Goal: Task Accomplishment & Management: Use online tool/utility

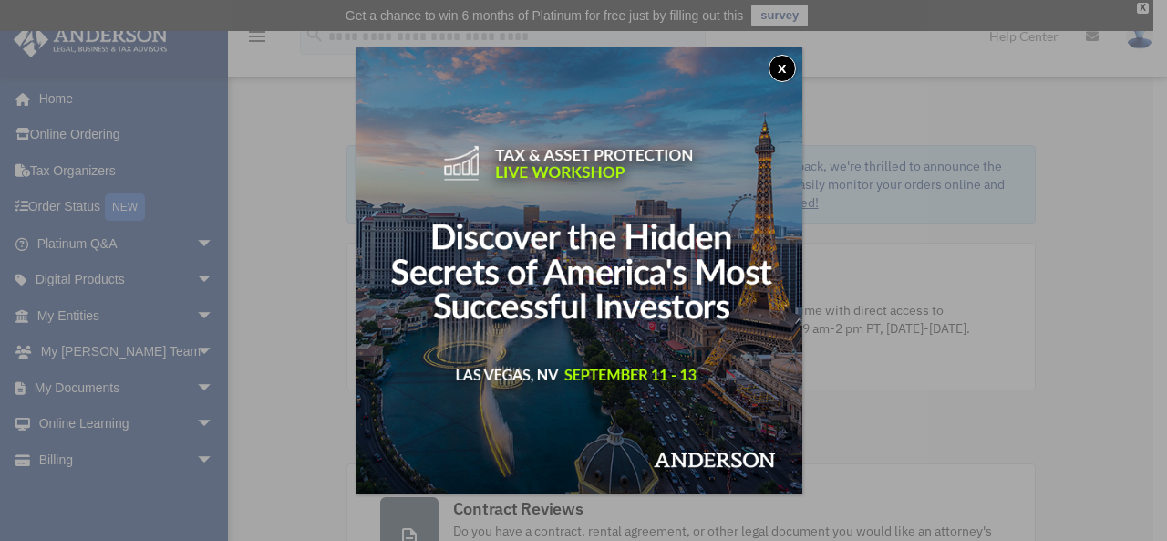
click at [785, 75] on button "x" at bounding box center [782, 68] width 27 height 27
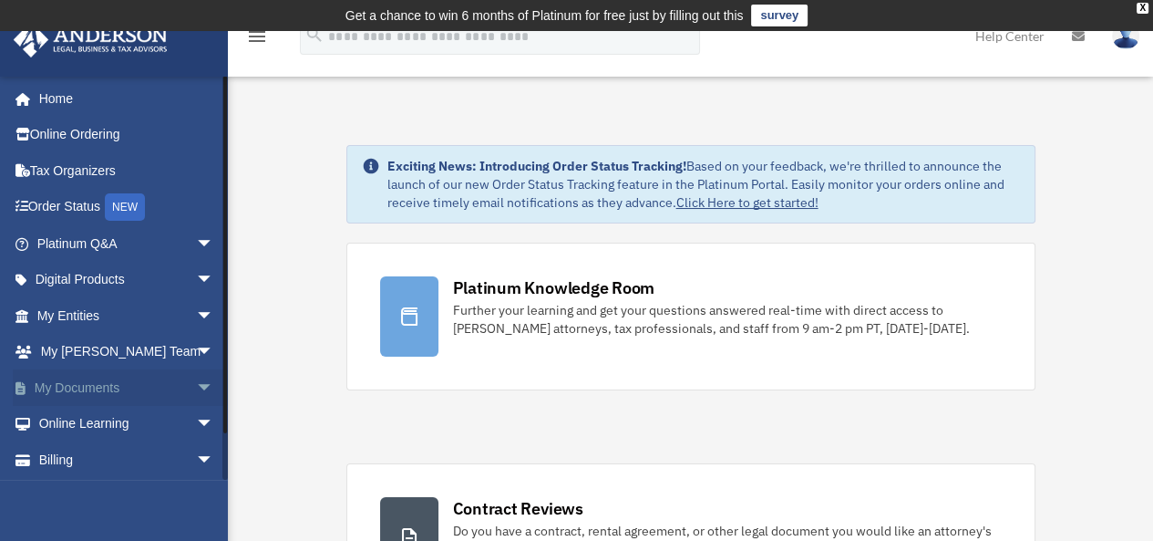
click at [102, 386] on link "My Documents arrow_drop_down" at bounding box center [127, 387] width 229 height 36
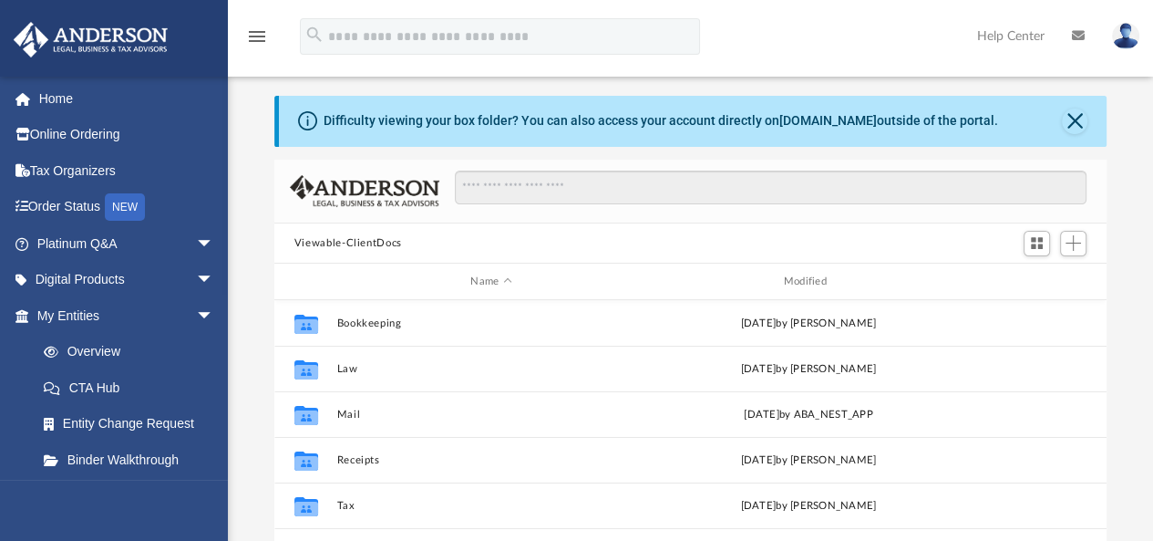
scroll to position [41, 0]
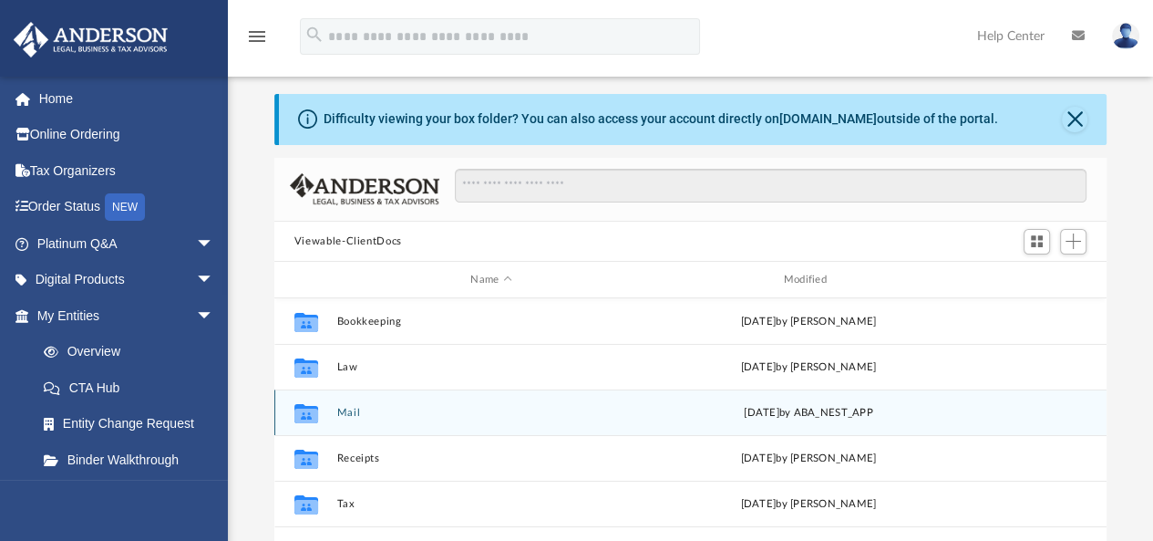
click at [335, 402] on div "Collaborated Folder Mail [DATE] by ABA_NEST_APP" at bounding box center [690, 412] width 832 height 46
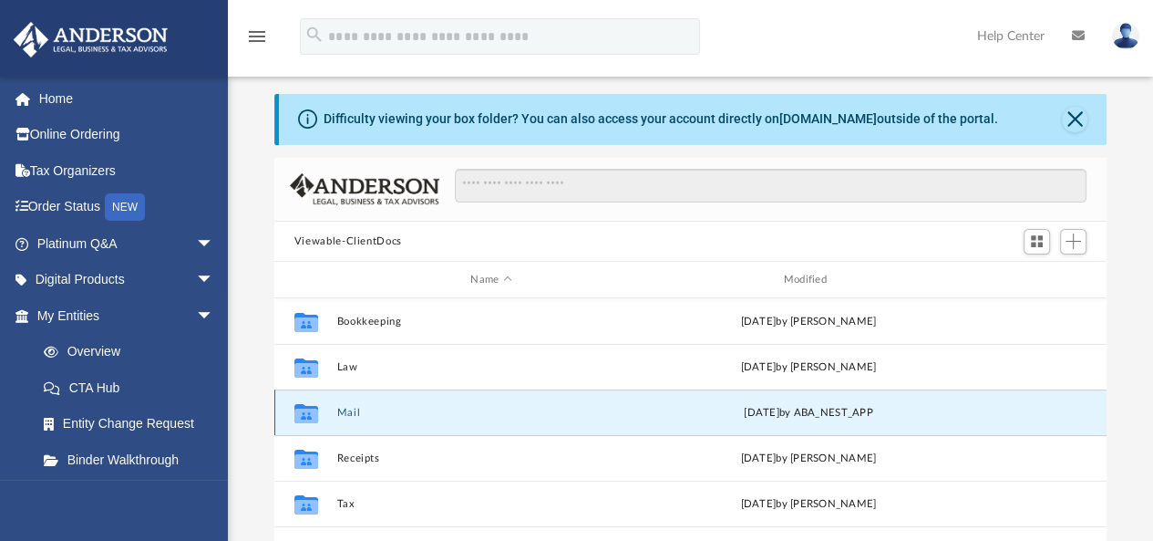
click at [306, 409] on icon "grid" at bounding box center [307, 415] width 24 height 15
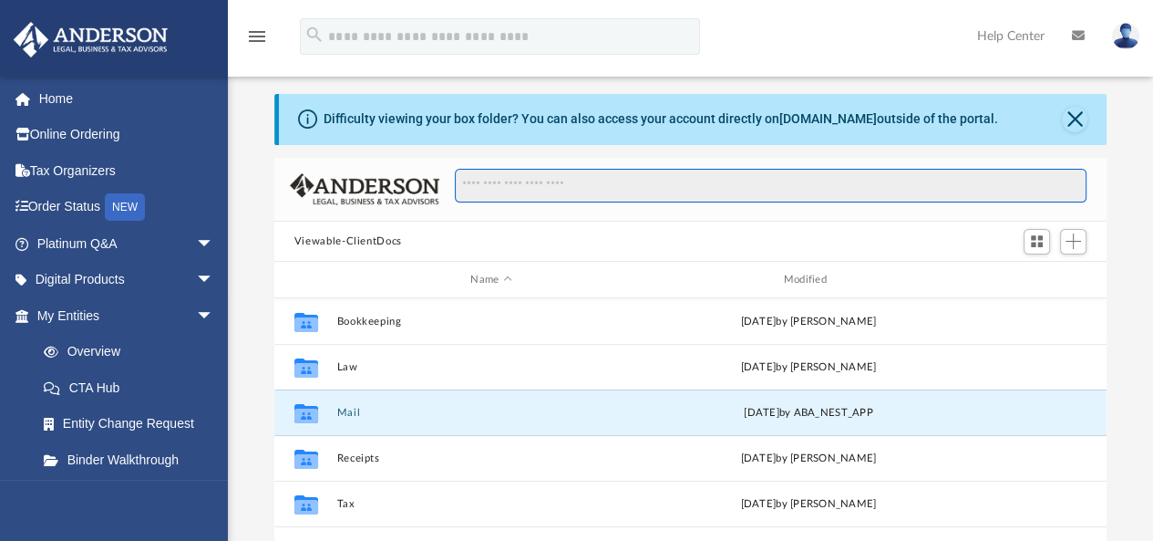
click at [558, 185] on input "Search files and folders" at bounding box center [771, 186] width 632 height 35
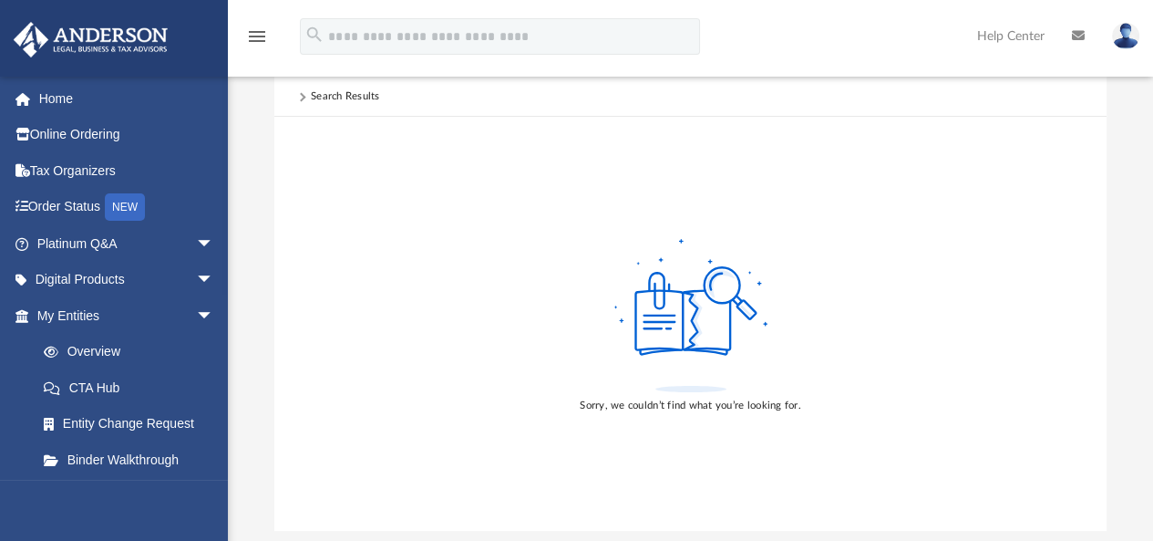
scroll to position [0, 0]
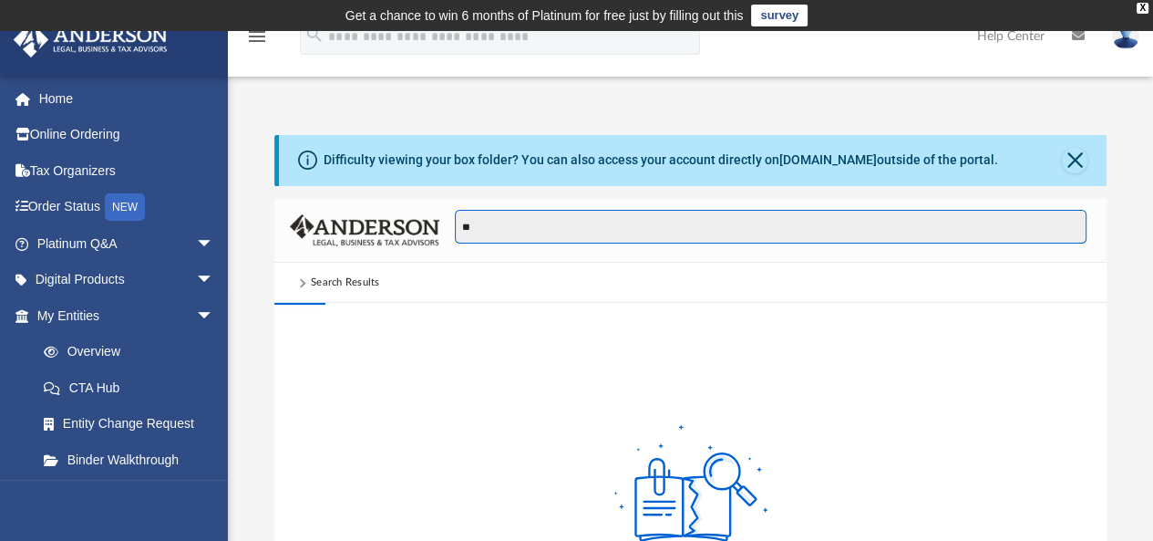
type input "*"
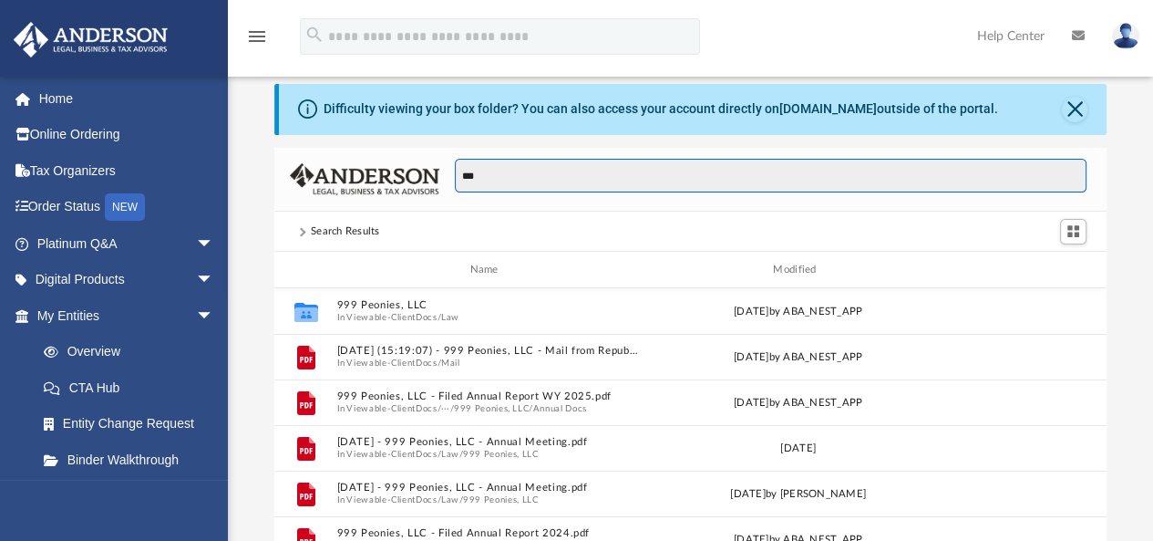
scroll to position [49, 0]
type input "*"
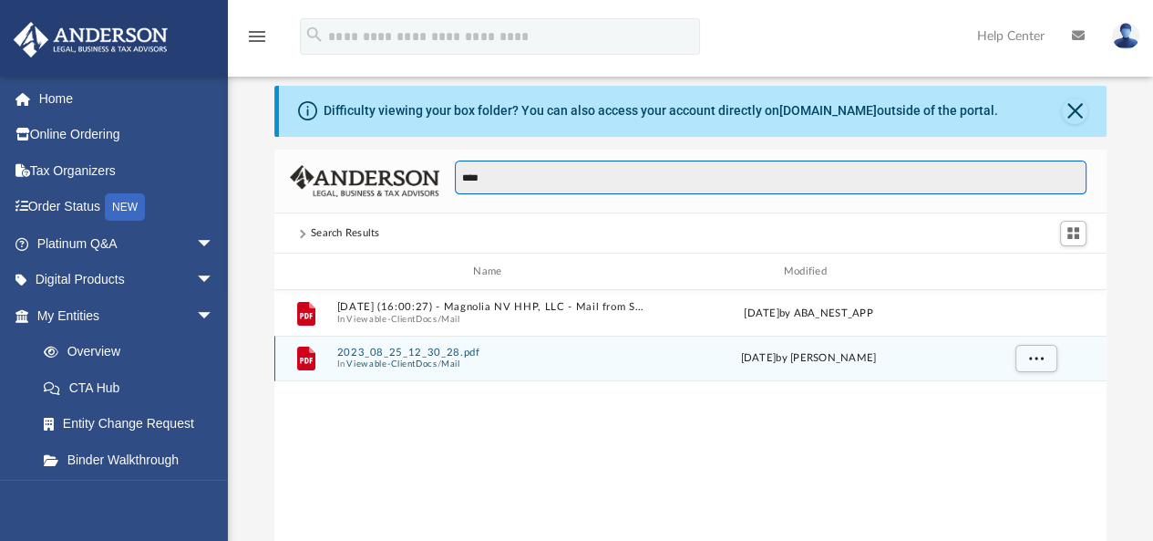
type input "****"
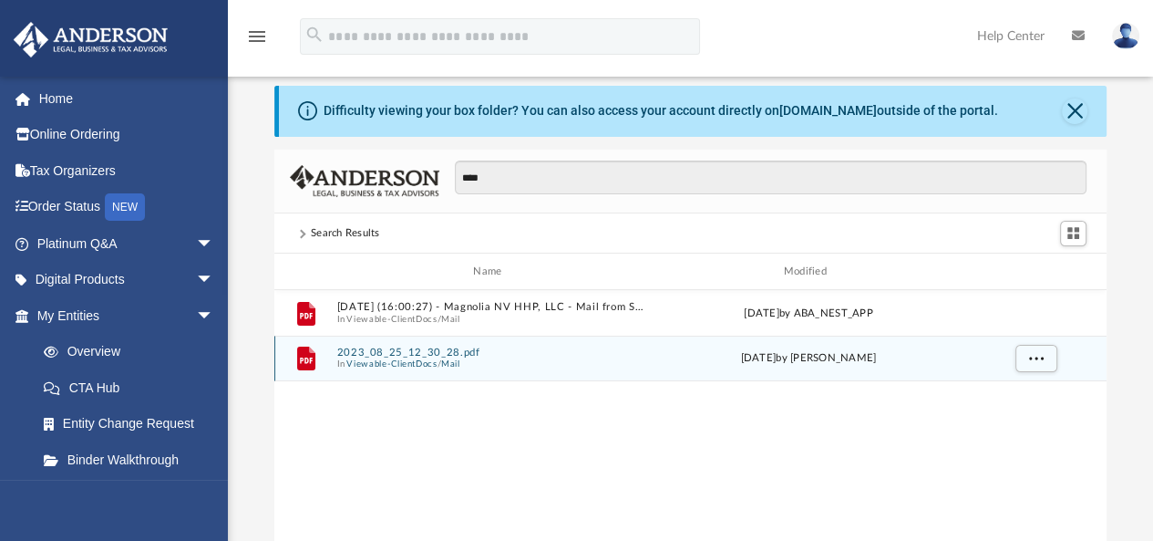
click at [504, 362] on span "In Viewable-ClientDocs / Mail" at bounding box center [490, 364] width 309 height 12
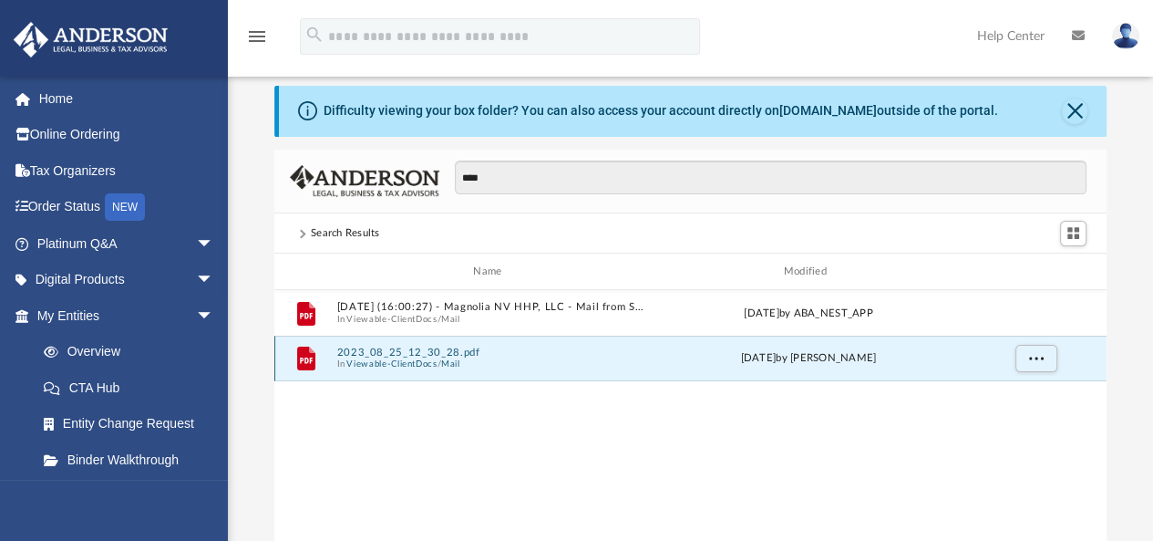
click at [504, 362] on span "In Viewable-ClientDocs / Mail" at bounding box center [490, 364] width 309 height 12
click at [433, 355] on button "2023_08_25_12_30_28.pdf" at bounding box center [490, 352] width 309 height 12
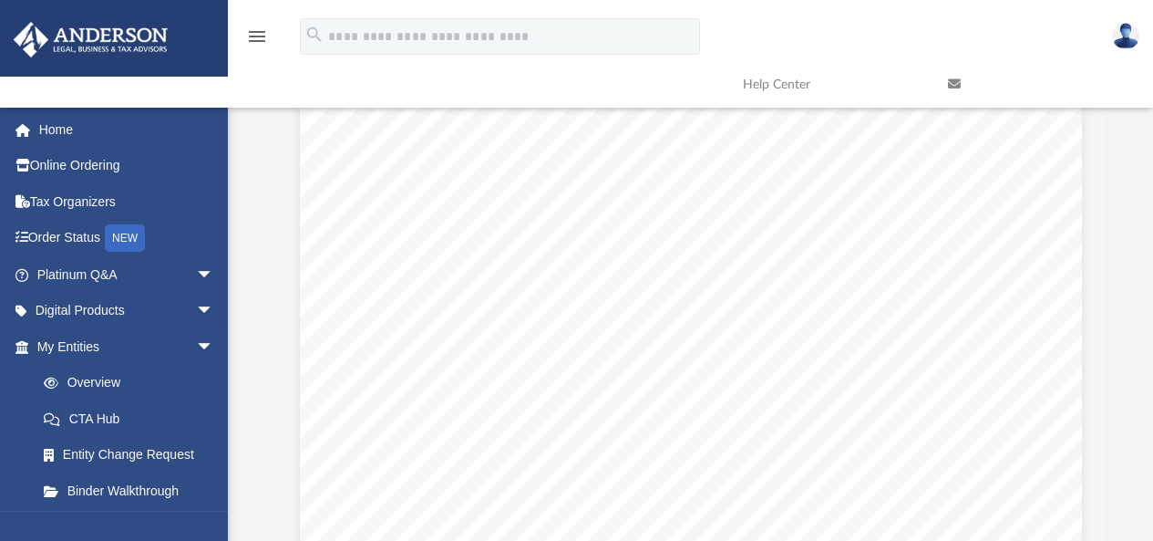
scroll to position [0, 0]
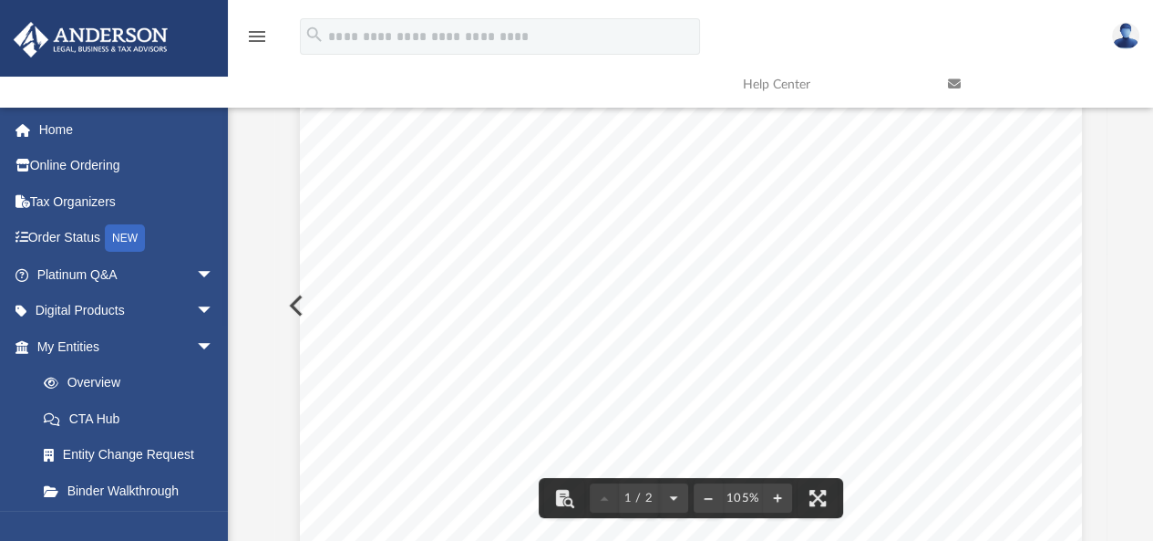
click at [288, 305] on button "Preview" at bounding box center [294, 305] width 40 height 51
